Goal: Task Accomplishment & Management: Manage account settings

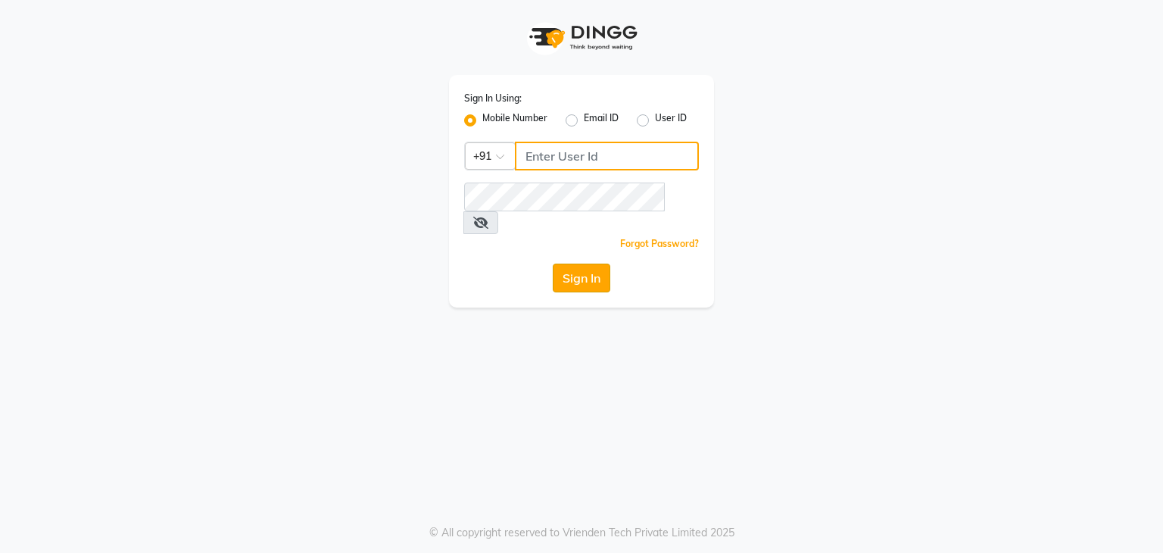
type input "9663900113"
click at [584, 263] on button "Sign In" at bounding box center [582, 277] width 58 height 29
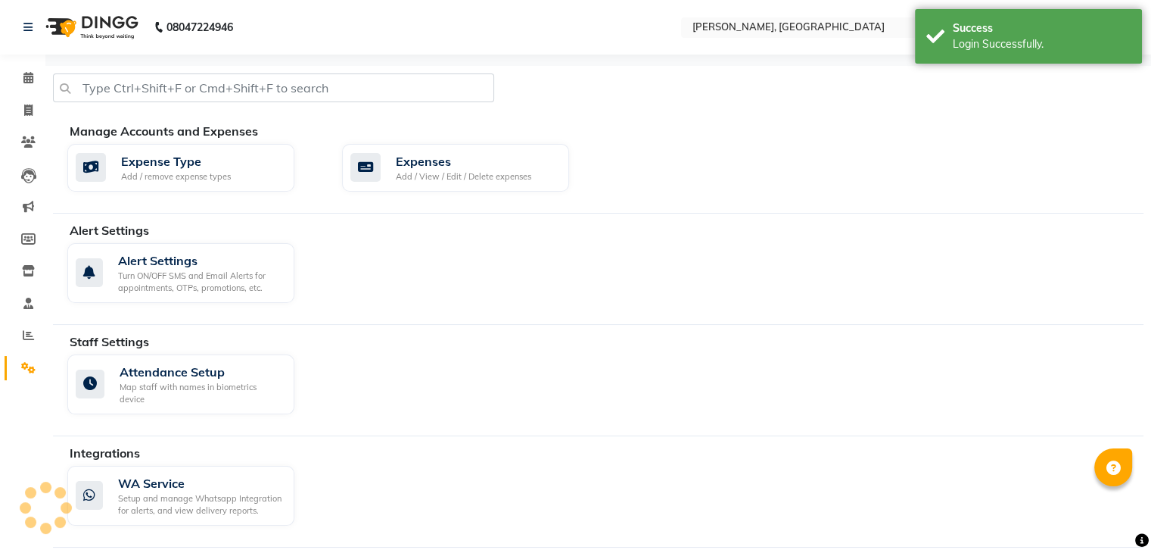
select select "en"
click at [29, 74] on icon at bounding box center [28, 77] width 10 height 11
